Goal: Information Seeking & Learning: Learn about a topic

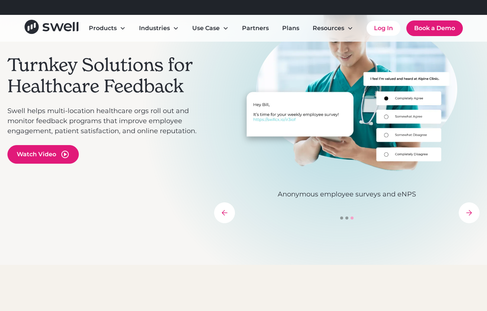
scroll to position [92, 0]
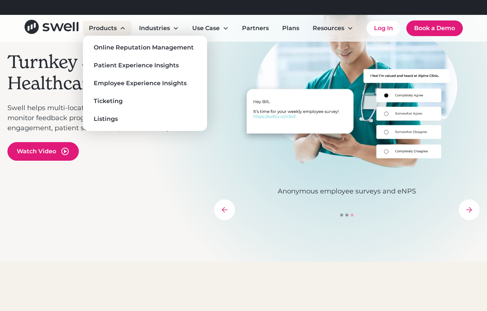
click at [116, 30] on div "Products" at bounding box center [103, 28] width 28 height 9
click at [116, 42] on link "Online Reputation Management" at bounding box center [145, 48] width 112 height 12
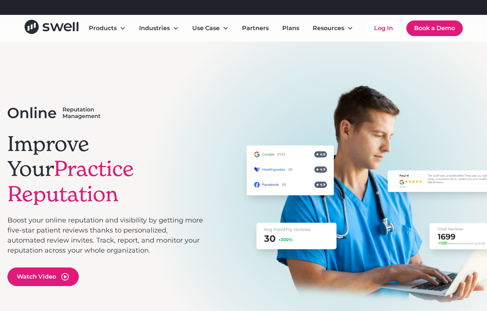
scroll to position [125, 0]
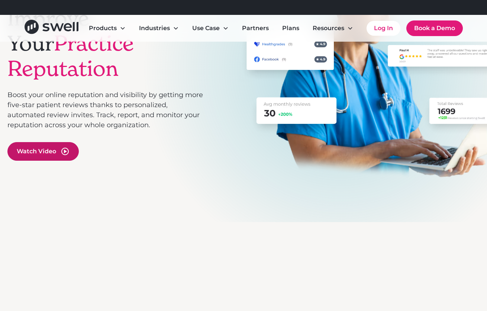
click at [39, 147] on div "Watch Video" at bounding box center [36, 151] width 39 height 9
